Goal: Task Accomplishment & Management: Complete application form

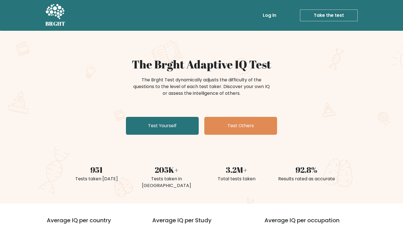
click at [270, 17] on link "Log in" at bounding box center [269, 15] width 18 height 11
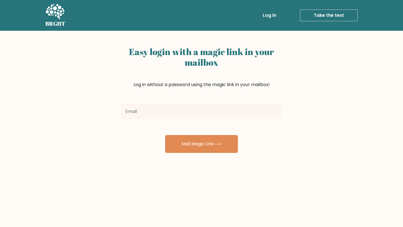
click at [180, 117] on input "email" at bounding box center [201, 112] width 161 height 16
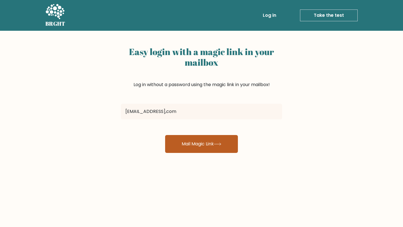
click at [191, 147] on button "Mail Magic Link" at bounding box center [201, 144] width 73 height 18
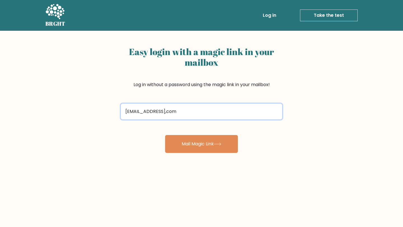
click at [180, 113] on input "louisevalentin15@gmail,com" at bounding box center [201, 112] width 161 height 16
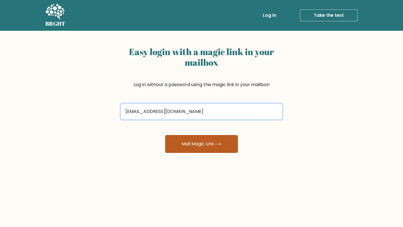
type input "louisevalentin15@gmail.com"
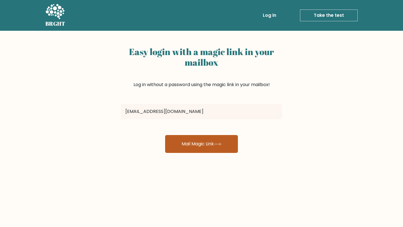
click at [187, 141] on button "Mail Magic Link" at bounding box center [201, 144] width 73 height 18
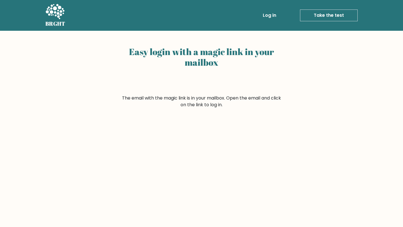
click at [268, 12] on link "Log in" at bounding box center [269, 15] width 18 height 11
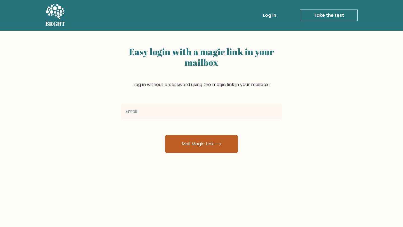
click at [193, 147] on button "Mail Magic Link" at bounding box center [201, 144] width 73 height 18
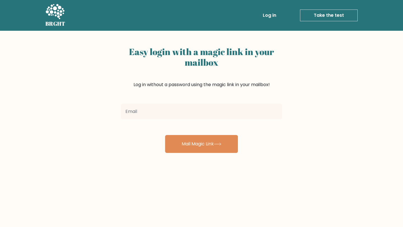
click at [273, 12] on link "Log in" at bounding box center [269, 15] width 18 height 11
click at [328, 16] on link "Take the test" at bounding box center [329, 16] width 58 height 12
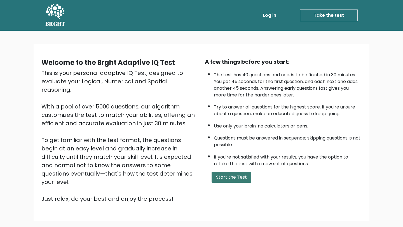
click at [225, 175] on button "Start the Test" at bounding box center [231, 177] width 40 height 11
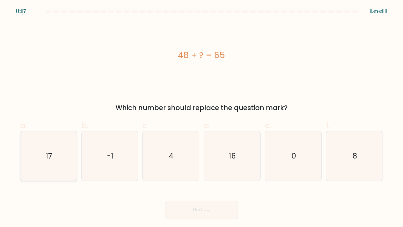
click at [59, 162] on icon "17" at bounding box center [49, 156] width 50 height 50
click at [201, 117] on input "a. 17" at bounding box center [201, 116] width 0 height 4
radio input "true"
click at [207, 209] on icon at bounding box center [207, 210] width 8 height 3
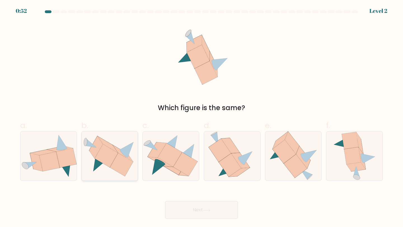
click at [113, 155] on icon at bounding box center [106, 155] width 23 height 23
click at [201, 117] on input "b." at bounding box center [201, 116] width 0 height 4
radio input "true"
click at [189, 208] on button "Next" at bounding box center [201, 210] width 73 height 18
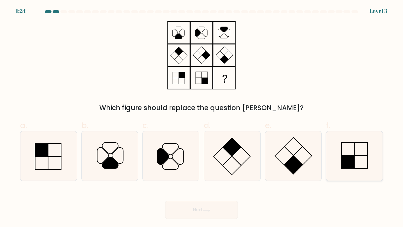
click at [354, 156] on rect at bounding box center [347, 162] width 13 height 13
click at [202, 117] on input "f." at bounding box center [201, 116] width 0 height 4
radio input "true"
click at [222, 203] on button "Next" at bounding box center [201, 210] width 73 height 18
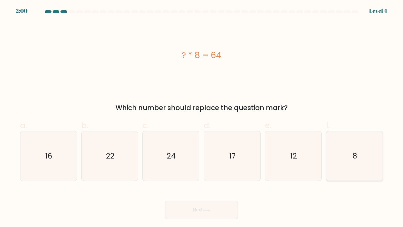
click at [367, 165] on icon "8" at bounding box center [355, 156] width 50 height 50
click at [202, 117] on input "f. 8" at bounding box center [201, 116] width 0 height 4
radio input "true"
click at [217, 216] on button "Next" at bounding box center [201, 210] width 73 height 18
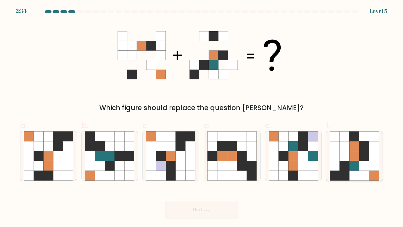
click at [361, 168] on icon at bounding box center [364, 166] width 10 height 10
click at [202, 117] on input "f." at bounding box center [201, 116] width 0 height 4
radio input "true"
click at [199, 211] on button "Next" at bounding box center [201, 210] width 73 height 18
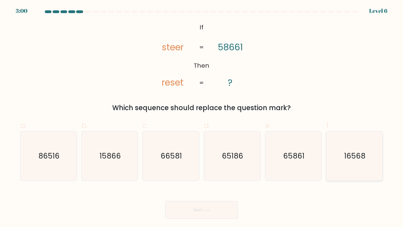
click at [340, 157] on icon "16568" at bounding box center [355, 156] width 50 height 50
click at [202, 117] on input "f. 16568" at bounding box center [201, 116] width 0 height 4
radio input "true"
click at [210, 211] on icon at bounding box center [207, 210] width 8 height 3
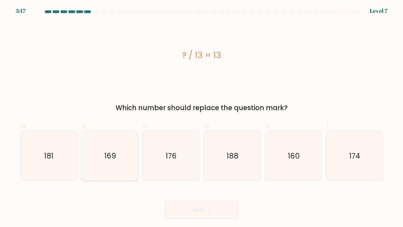
click at [134, 163] on icon "169" at bounding box center [110, 156] width 50 height 50
click at [201, 117] on input "b. 169" at bounding box center [201, 116] width 0 height 4
radio input "true"
click at [185, 210] on button "Next" at bounding box center [201, 210] width 73 height 18
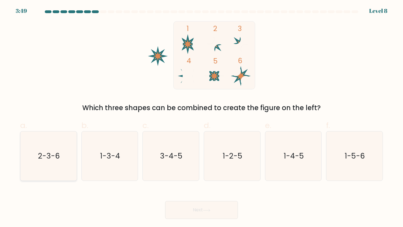
click at [49, 158] on text "2-3-6" at bounding box center [49, 156] width 22 height 10
click at [201, 117] on input "a. 2-3-6" at bounding box center [201, 116] width 0 height 4
radio input "true"
click at [205, 216] on button "Next" at bounding box center [201, 210] width 73 height 18
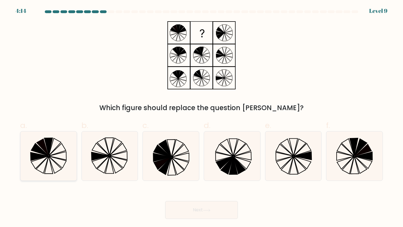
click at [51, 151] on icon at bounding box center [49, 156] width 50 height 50
click at [201, 117] on input "a." at bounding box center [201, 116] width 0 height 4
radio input "true"
click at [183, 216] on button "Next" at bounding box center [201, 210] width 73 height 18
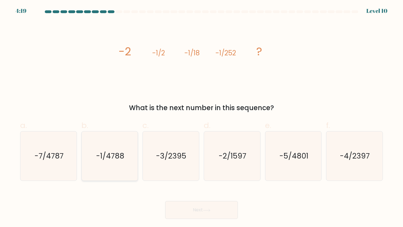
click at [101, 157] on text "-1/4788" at bounding box center [110, 156] width 28 height 10
click at [201, 117] on input "b. -1/4788" at bounding box center [201, 116] width 0 height 4
radio input "true"
click at [209, 210] on icon at bounding box center [207, 210] width 8 height 3
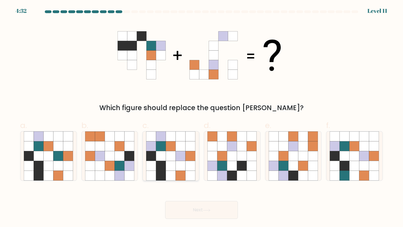
click at [169, 164] on icon at bounding box center [171, 166] width 10 height 10
click at [201, 117] on input "c." at bounding box center [201, 116] width 0 height 4
radio input "true"
click at [203, 210] on button "Next" at bounding box center [201, 210] width 73 height 18
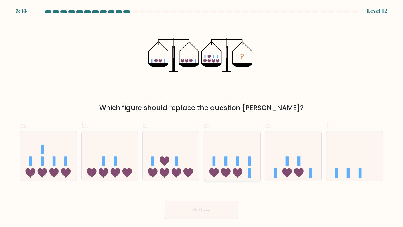
click at [227, 160] on rect at bounding box center [225, 161] width 3 height 10
click at [202, 117] on input "d." at bounding box center [201, 116] width 0 height 4
radio input "true"
click at [123, 173] on icon at bounding box center [127, 173] width 10 height 10
click at [201, 117] on input "b." at bounding box center [201, 116] width 0 height 4
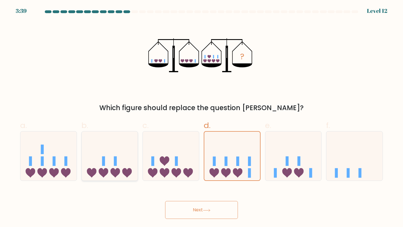
radio input "true"
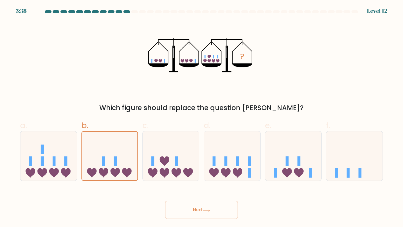
click at [179, 208] on button "Next" at bounding box center [201, 210] width 73 height 18
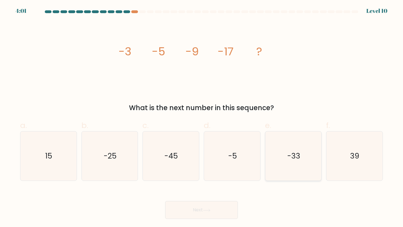
click at [290, 154] on text "-33" at bounding box center [293, 156] width 13 height 10
click at [202, 117] on input "e. -33" at bounding box center [201, 116] width 0 height 4
radio input "true"
click at [196, 212] on button "Next" at bounding box center [201, 210] width 73 height 18
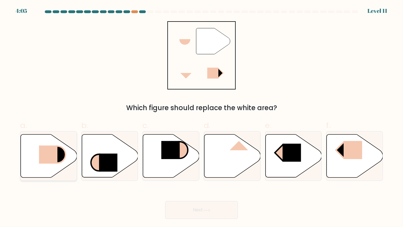
click at [50, 159] on rect at bounding box center [48, 154] width 18 height 18
click at [201, 117] on input "a." at bounding box center [201, 116] width 0 height 4
radio input "true"
click at [197, 210] on button "Next" at bounding box center [201, 210] width 73 height 18
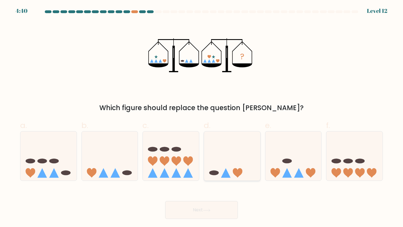
click at [223, 158] on icon at bounding box center [232, 156] width 56 height 46
click at [202, 117] on input "d." at bounding box center [201, 116] width 0 height 4
radio input "true"
click at [214, 210] on button "Next" at bounding box center [201, 210] width 73 height 18
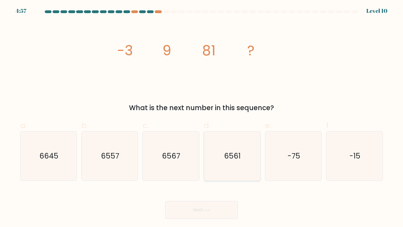
click at [233, 159] on text "6561" at bounding box center [232, 156] width 17 height 10
click at [202, 117] on input "d. 6561" at bounding box center [201, 116] width 0 height 4
radio input "true"
click at [213, 211] on button "Next" at bounding box center [201, 210] width 73 height 18
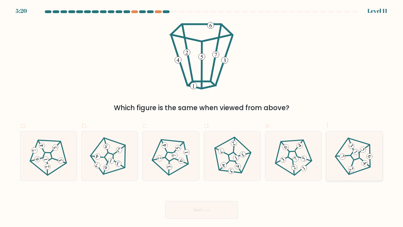
click at [350, 160] on icon at bounding box center [354, 156] width 39 height 39
click at [202, 117] on input "f." at bounding box center [201, 116] width 0 height 4
radio input "true"
click at [197, 216] on button "Next" at bounding box center [201, 210] width 73 height 18
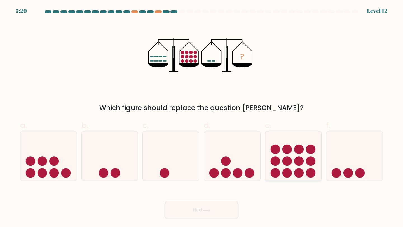
click at [276, 163] on circle at bounding box center [275, 161] width 10 height 10
click at [202, 117] on input "e." at bounding box center [201, 116] width 0 height 4
radio input "true"
click at [208, 212] on button "Next" at bounding box center [201, 210] width 73 height 18
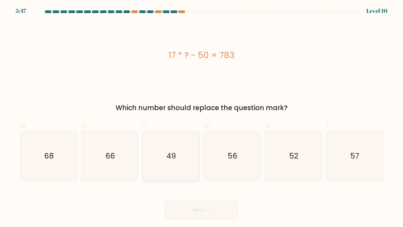
click at [165, 156] on icon "49" at bounding box center [171, 156] width 50 height 50
click at [201, 117] on input "c. 49" at bounding box center [201, 116] width 0 height 4
radio input "true"
click at [186, 206] on button "Next" at bounding box center [201, 210] width 73 height 18
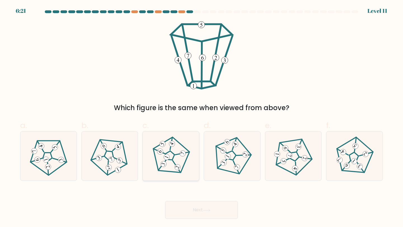
click at [177, 158] on icon at bounding box center [170, 156] width 39 height 39
click at [201, 117] on input "c." at bounding box center [201, 116] width 0 height 4
radio input "true"
click at [188, 206] on button "Next" at bounding box center [201, 210] width 73 height 18
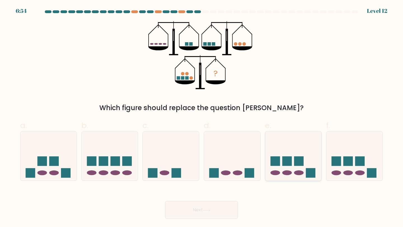
click at [267, 154] on icon at bounding box center [293, 156] width 56 height 46
click at [202, 117] on input "e." at bounding box center [201, 116] width 0 height 4
radio input "true"
click at [214, 221] on body "6:53 Level 12" at bounding box center [201, 113] width 403 height 227
click at [211, 212] on button "Next" at bounding box center [201, 210] width 73 height 18
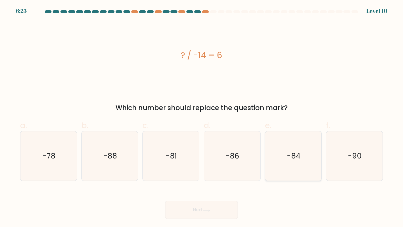
click at [297, 156] on text "-84" at bounding box center [294, 156] width 14 height 10
click at [202, 117] on input "e. -84" at bounding box center [201, 116] width 0 height 4
radio input "true"
click at [218, 209] on button "Next" at bounding box center [201, 210] width 73 height 18
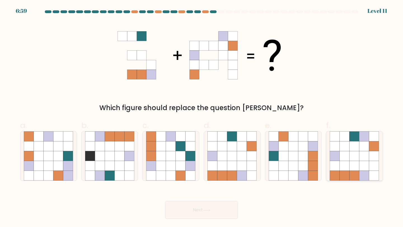
click at [347, 155] on icon at bounding box center [345, 156] width 10 height 10
click at [202, 117] on input "f." at bounding box center [201, 116] width 0 height 4
radio input "true"
click at [223, 209] on button "Next" at bounding box center [201, 210] width 73 height 18
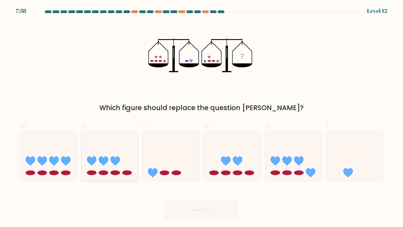
click at [121, 154] on icon at bounding box center [110, 156] width 56 height 46
click at [201, 117] on input "b." at bounding box center [201, 116] width 0 height 4
radio input "true"
click at [238, 157] on icon at bounding box center [238, 161] width 10 height 10
click at [202, 117] on input "d." at bounding box center [201, 116] width 0 height 4
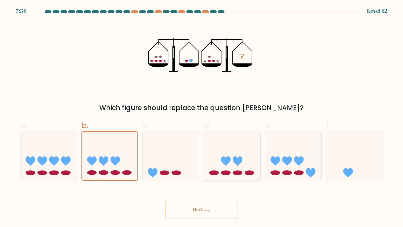
radio input "true"
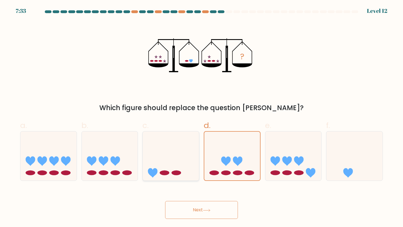
click at [153, 157] on icon at bounding box center [171, 156] width 56 height 46
click at [201, 117] on input "c." at bounding box center [201, 116] width 0 height 4
radio input "true"
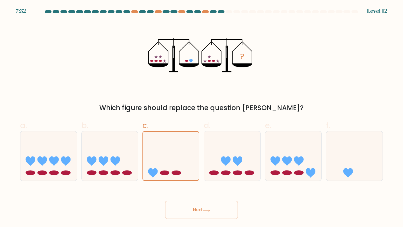
click at [205, 211] on icon at bounding box center [207, 210] width 8 height 3
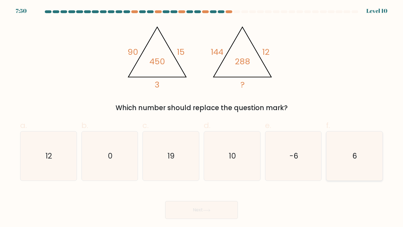
click at [365, 144] on icon "6" at bounding box center [355, 156] width 50 height 50
click at [202, 117] on input "f. 6" at bounding box center [201, 116] width 0 height 4
radio input "true"
click at [218, 209] on button "Next" at bounding box center [201, 210] width 73 height 18
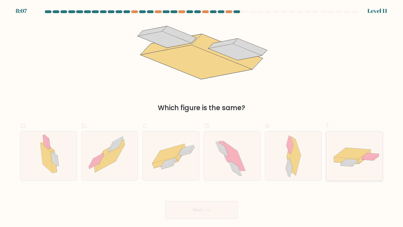
click at [363, 170] on div at bounding box center [354, 156] width 57 height 50
click at [202, 117] on input "f." at bounding box center [201, 116] width 0 height 4
radio input "true"
click at [213, 210] on button "Next" at bounding box center [201, 210] width 73 height 18
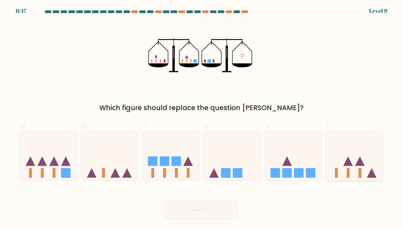
click at [330, 169] on icon at bounding box center [354, 156] width 56 height 46
click at [202, 117] on input "f." at bounding box center [201, 116] width 0 height 4
radio input "true"
click at [201, 204] on button "Next" at bounding box center [201, 210] width 73 height 18
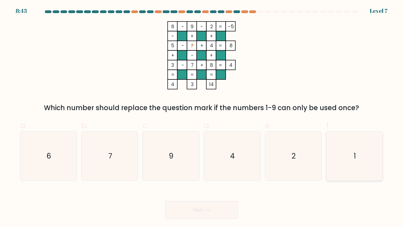
click at [353, 146] on icon "1" at bounding box center [355, 156] width 50 height 50
click at [202, 117] on input "f. 1" at bounding box center [201, 116] width 0 height 4
radio input "true"
click at [192, 206] on button "Next" at bounding box center [201, 210] width 73 height 18
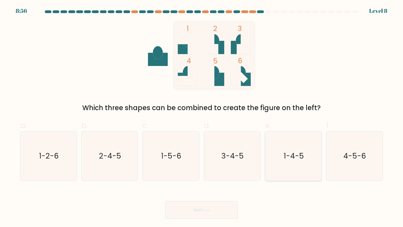
click at [285, 150] on icon "1-4-5" at bounding box center [294, 156] width 50 height 50
click at [202, 117] on input "e. 1-4-5" at bounding box center [201, 116] width 0 height 4
radio input "true"
click at [213, 211] on button "Next" at bounding box center [201, 210] width 73 height 18
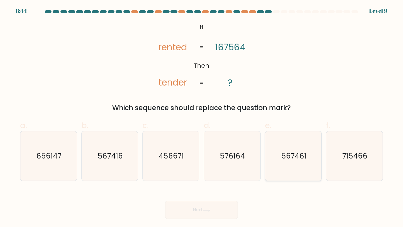
click at [291, 155] on text "567461" at bounding box center [293, 156] width 25 height 10
click at [202, 117] on input "e. 567461" at bounding box center [201, 116] width 0 height 4
radio input "true"
click at [184, 206] on button "Next" at bounding box center [201, 210] width 73 height 18
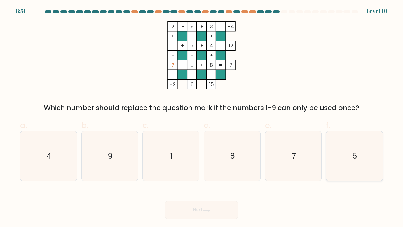
click at [350, 141] on icon "5" at bounding box center [355, 156] width 50 height 50
click at [202, 117] on input "f. 5" at bounding box center [201, 116] width 0 height 4
radio input "true"
click at [218, 218] on button "Next" at bounding box center [201, 210] width 73 height 18
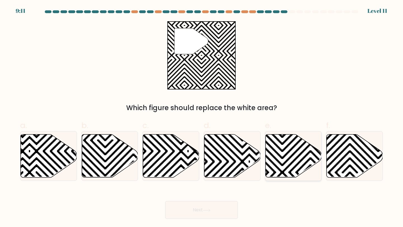
click at [304, 154] on icon at bounding box center [293, 156] width 56 height 43
click at [202, 117] on input "e." at bounding box center [201, 116] width 0 height 4
radio input "true"
click at [201, 213] on button "Next" at bounding box center [201, 210] width 73 height 18
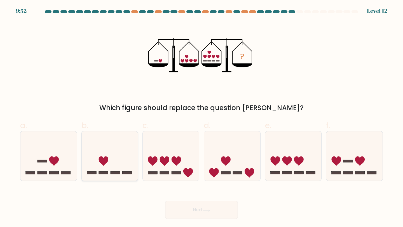
click at [109, 154] on icon at bounding box center [110, 156] width 56 height 46
click at [201, 117] on input "b." at bounding box center [201, 116] width 0 height 4
radio input "true"
click at [199, 213] on button "Next" at bounding box center [201, 210] width 73 height 18
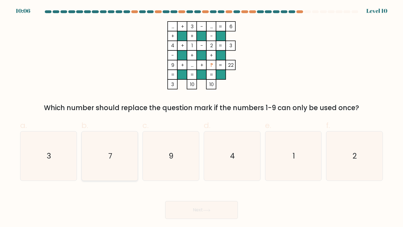
click at [105, 141] on icon "7" at bounding box center [110, 156] width 50 height 50
click at [201, 117] on input "b. 7" at bounding box center [201, 116] width 0 height 4
radio input "true"
click at [189, 204] on button "Next" at bounding box center [201, 210] width 73 height 18
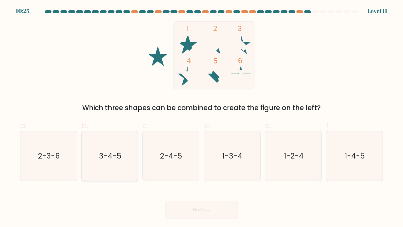
click at [129, 147] on icon "3-4-5" at bounding box center [110, 156] width 50 height 50
click at [201, 117] on input "b. 3-4-5" at bounding box center [201, 116] width 0 height 4
radio input "true"
click at [197, 214] on button "Next" at bounding box center [201, 210] width 73 height 18
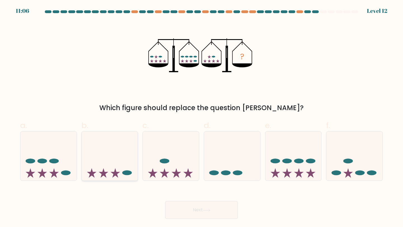
click at [105, 162] on icon at bounding box center [110, 156] width 56 height 46
click at [201, 117] on input "b." at bounding box center [201, 116] width 0 height 4
radio input "true"
click at [197, 207] on button "Next" at bounding box center [201, 210] width 73 height 18
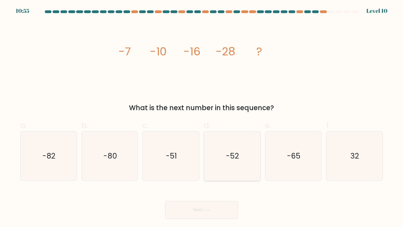
click at [230, 151] on text "-52" at bounding box center [232, 156] width 13 height 10
click at [202, 117] on input "d. -52" at bounding box center [201, 116] width 0 height 4
radio input "true"
click at [210, 209] on icon at bounding box center [207, 210] width 8 height 3
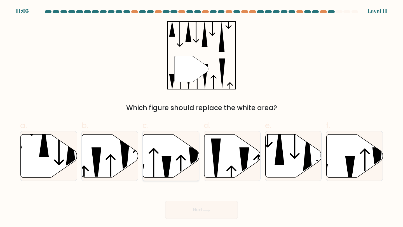
click at [162, 158] on icon at bounding box center [167, 173] width 10 height 34
click at [201, 117] on input "c." at bounding box center [201, 116] width 0 height 4
radio input "true"
click at [200, 211] on button "Next" at bounding box center [201, 210] width 73 height 18
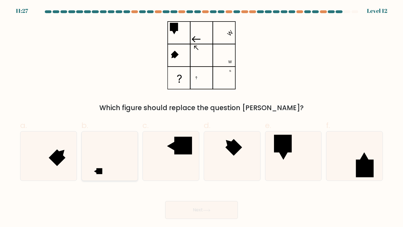
click at [107, 162] on icon at bounding box center [110, 156] width 50 height 50
click at [201, 117] on input "b." at bounding box center [201, 116] width 0 height 4
radio input "true"
click at [206, 210] on icon at bounding box center [206, 210] width 7 height 3
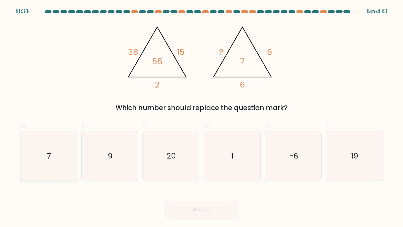
click at [40, 163] on icon "7" at bounding box center [49, 156] width 50 height 50
click at [201, 117] on input "a. 7" at bounding box center [201, 116] width 0 height 4
radio input "true"
click at [187, 207] on button "Next" at bounding box center [201, 210] width 73 height 18
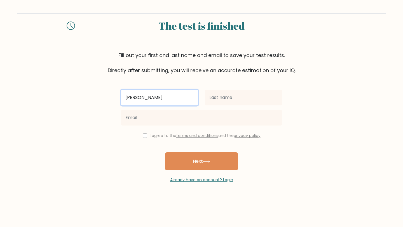
click at [164, 101] on input "Lovelyn Valentin" at bounding box center [159, 98] width 77 height 16
type input "Lovelyn"
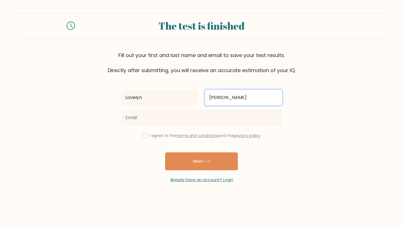
type input "Valentin"
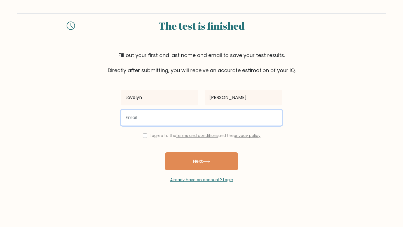
click at [159, 118] on input "email" at bounding box center [201, 118] width 161 height 16
type input "tpahuyo.2002@gmail.com"
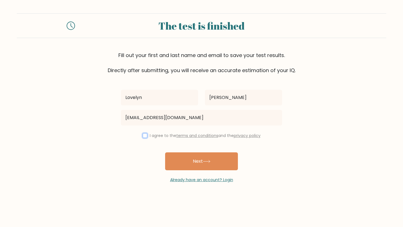
click at [145, 136] on input "checkbox" at bounding box center [145, 135] width 4 height 4
checkbox input "true"
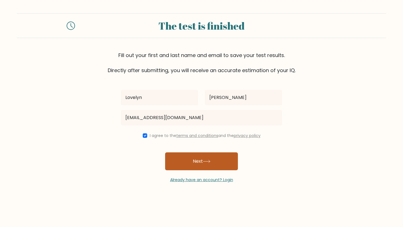
click at [198, 163] on button "Next" at bounding box center [201, 161] width 73 height 18
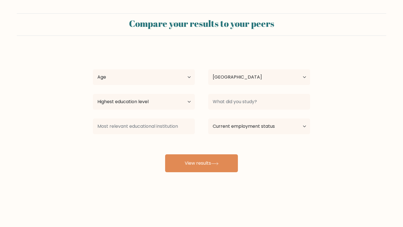
select select "PH"
click at [184, 77] on select "Age Under 18 years old 18-24 years old 25-34 years old 35-44 years old 45-54 ye…" at bounding box center [144, 77] width 102 height 16
select select "25_34"
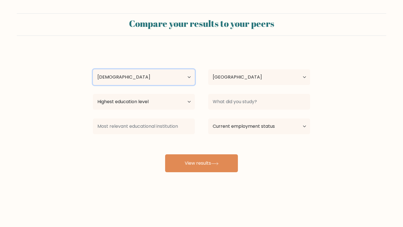
click at [93, 69] on select "Age Under 18 years old 18-24 years old 25-34 years old 35-44 years old 45-54 ye…" at bounding box center [144, 77] width 102 height 16
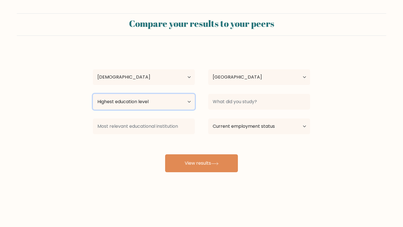
click at [183, 97] on select "Highest education level No schooling Primary Lower Secondary Upper Secondary Oc…" at bounding box center [144, 102] width 102 height 16
select select "bachelors_degree"
click at [93, 94] on select "Highest education level No schooling Primary Lower Secondary Upper Secondary Oc…" at bounding box center [144, 102] width 102 height 16
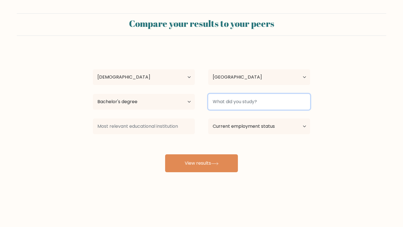
click at [236, 101] on input at bounding box center [259, 102] width 102 height 16
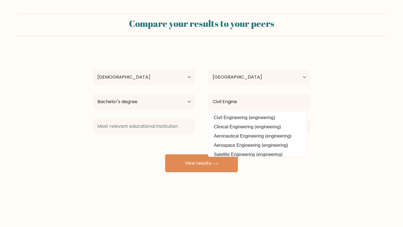
click at [241, 121] on option "Civil Engineering (engineering)" at bounding box center [257, 117] width 95 height 9
type input "Civil Engineering"
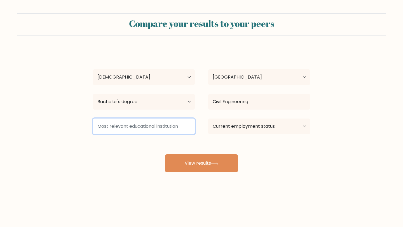
click at [166, 128] on input at bounding box center [144, 127] width 102 height 16
type input "S"
type input "I"
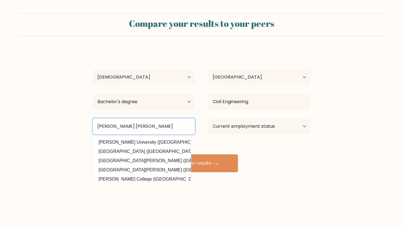
click at [151, 127] on input "Jose Maria" at bounding box center [144, 127] width 102 height 16
type input "J"
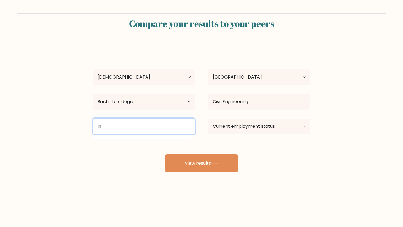
type input "I"
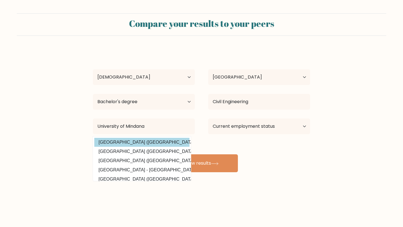
click at [153, 141] on option "University of Mindanao (Philippines)" at bounding box center [141, 142] width 95 height 9
type input "University of Mindanao"
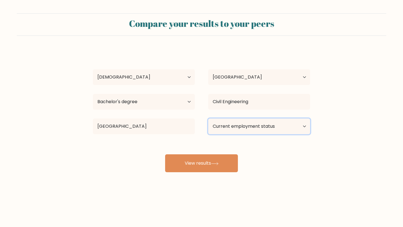
click at [255, 128] on select "Current employment status Employed Student Retired Other / prefer not to answer" at bounding box center [259, 127] width 102 height 16
select select "other"
click at [208, 119] on select "Current employment status Employed Student Retired Other / prefer not to answer" at bounding box center [259, 127] width 102 height 16
click at [250, 123] on select "Current employment status Employed Student Retired Other / prefer not to answer" at bounding box center [259, 127] width 102 height 16
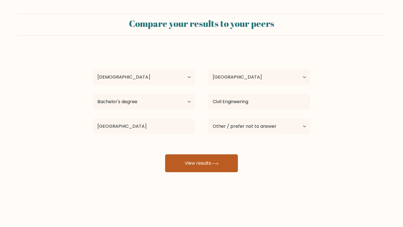
click at [201, 166] on button "View results" at bounding box center [201, 163] width 73 height 18
